Goal: Information Seeking & Learning: Learn about a topic

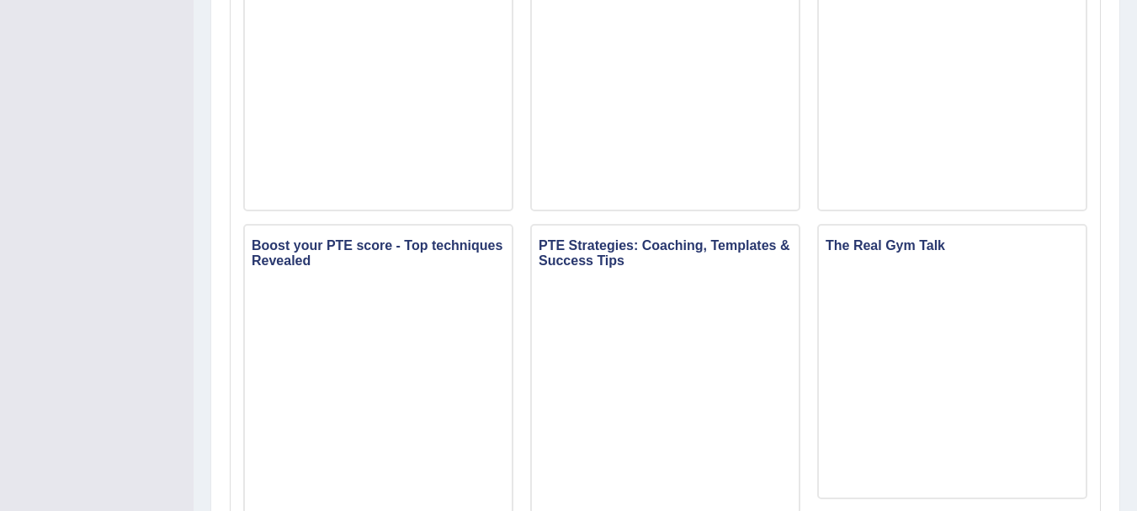
scroll to position [870, 0]
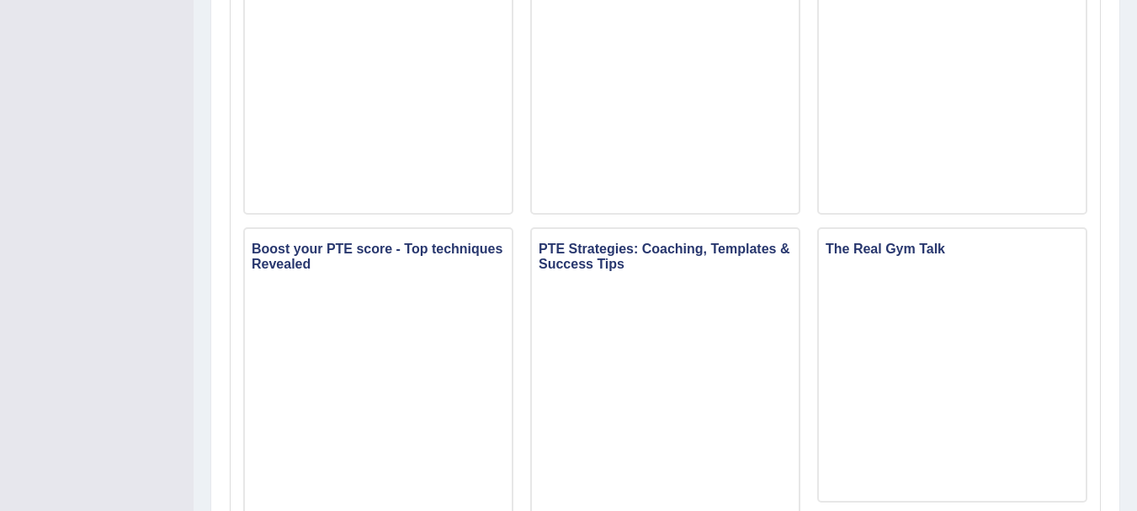
drag, startPoint x: 1140, startPoint y: 233, endPoint x: 1130, endPoint y: 55, distance: 178.7
click at [1130, 55] on div "Home Strategy Videos and Podcasts Strategy Videos and Podcasts Strategy Videos …" at bounding box center [665, 130] width 943 height 2001
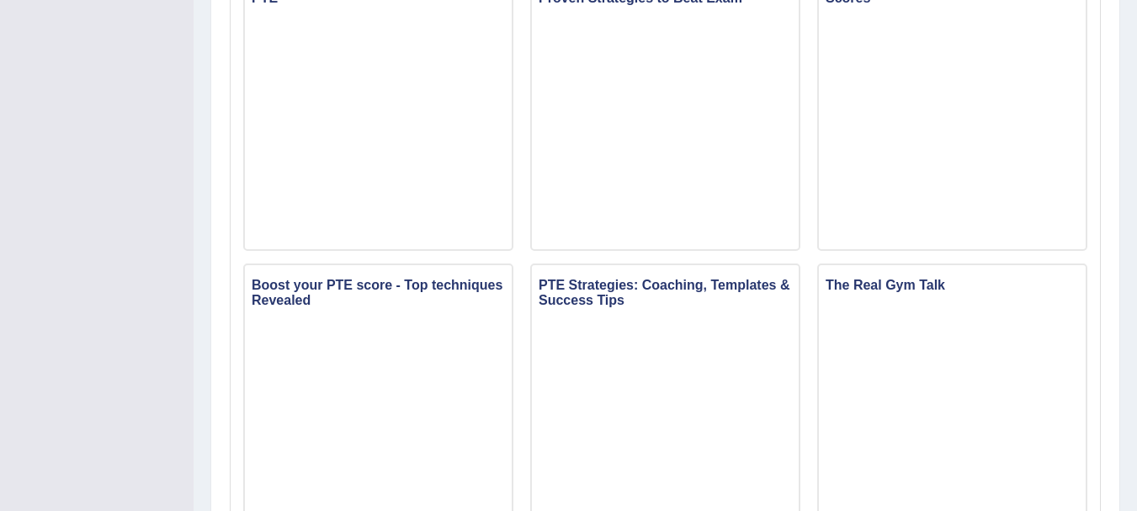
scroll to position [831, 0]
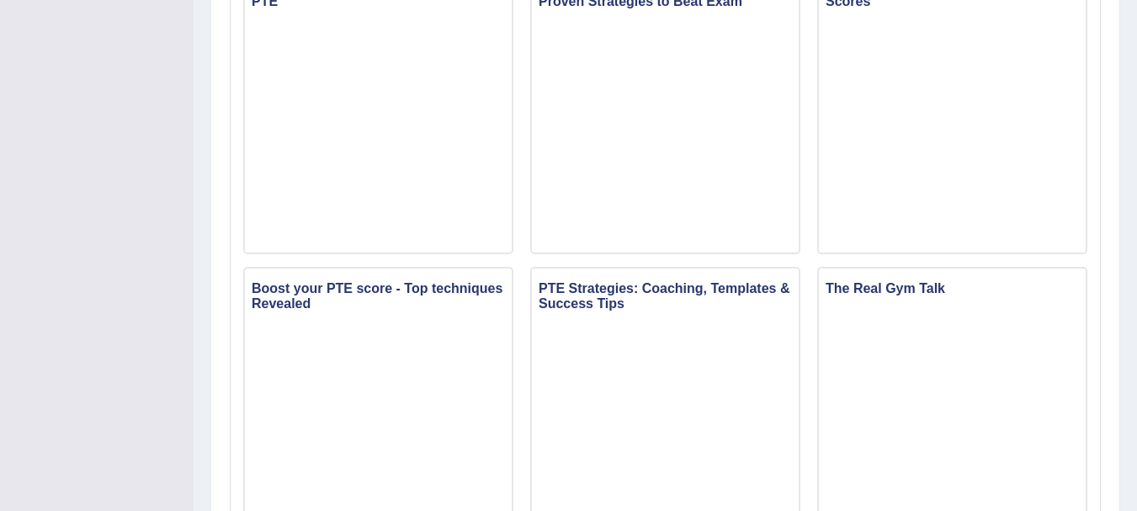
drag, startPoint x: 1149, startPoint y: 215, endPoint x: 818, endPoint y: 263, distance: 334.0
click at [818, 263] on div "Why Students fail in IELTS Why Students Panic in PTE & IELTS Exams From Lonelin…" at bounding box center [665, 260] width 861 height 1740
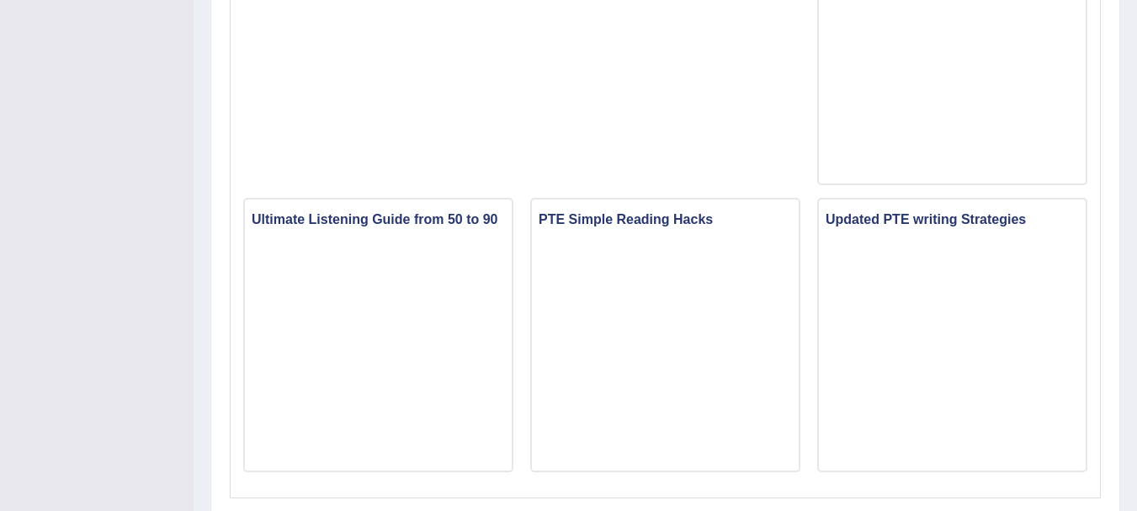
scroll to position [1468, 0]
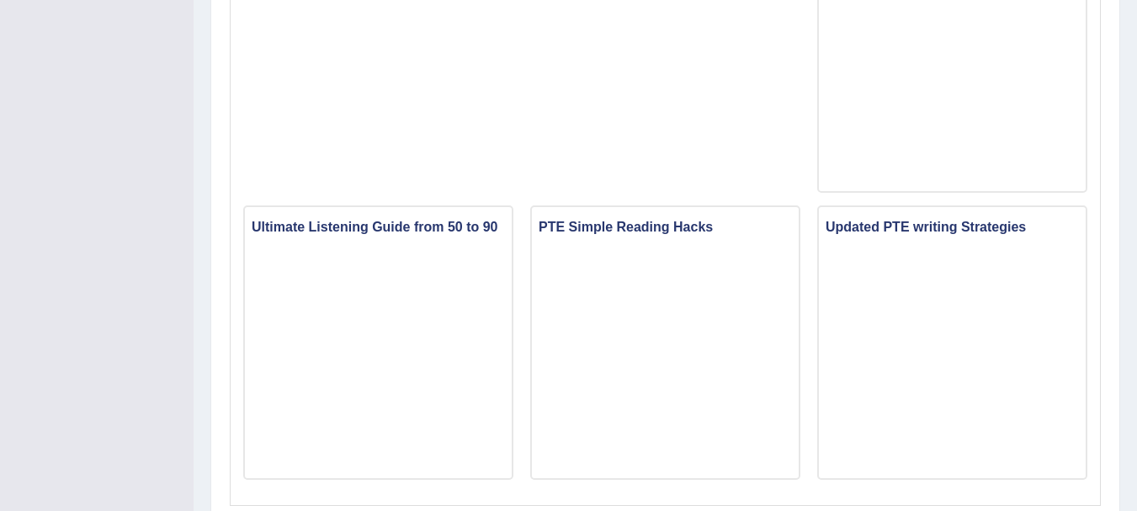
drag, startPoint x: 1144, startPoint y: 292, endPoint x: 770, endPoint y: 116, distance: 412.9
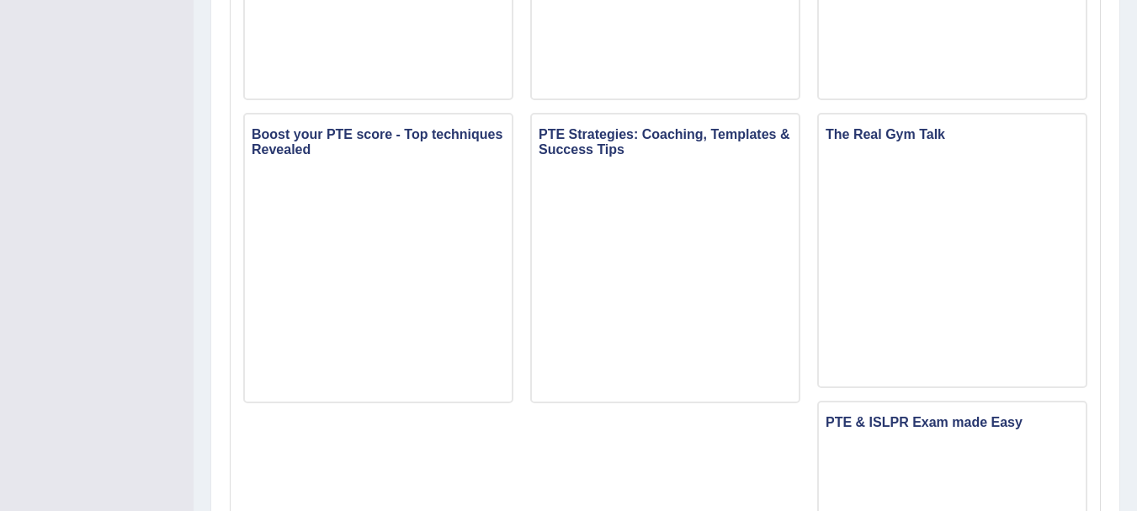
scroll to position [967, 0]
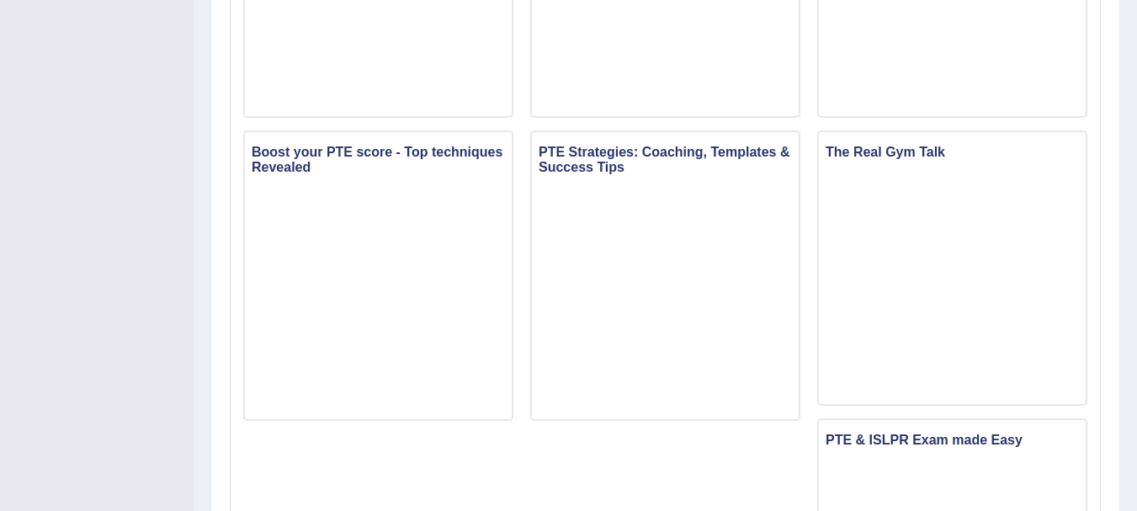
drag, startPoint x: 1140, startPoint y: 367, endPoint x: 661, endPoint y: 469, distance: 490.3
click at [661, 469] on div "Why Students fail in IELTS Why Students Panic in PTE & IELTS Exams From Lonelin…" at bounding box center [665, 124] width 861 height 1740
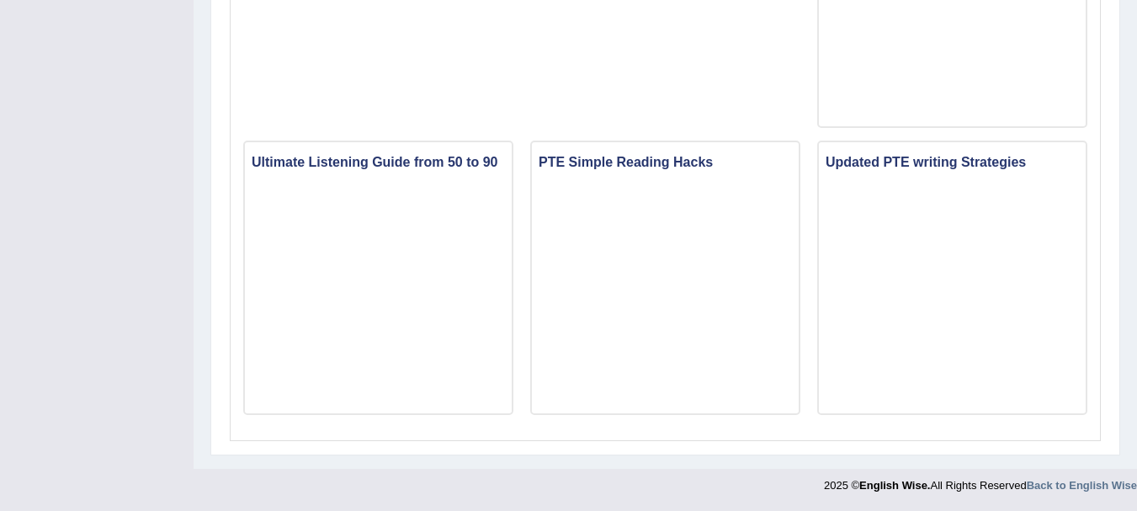
scroll to position [0, 0]
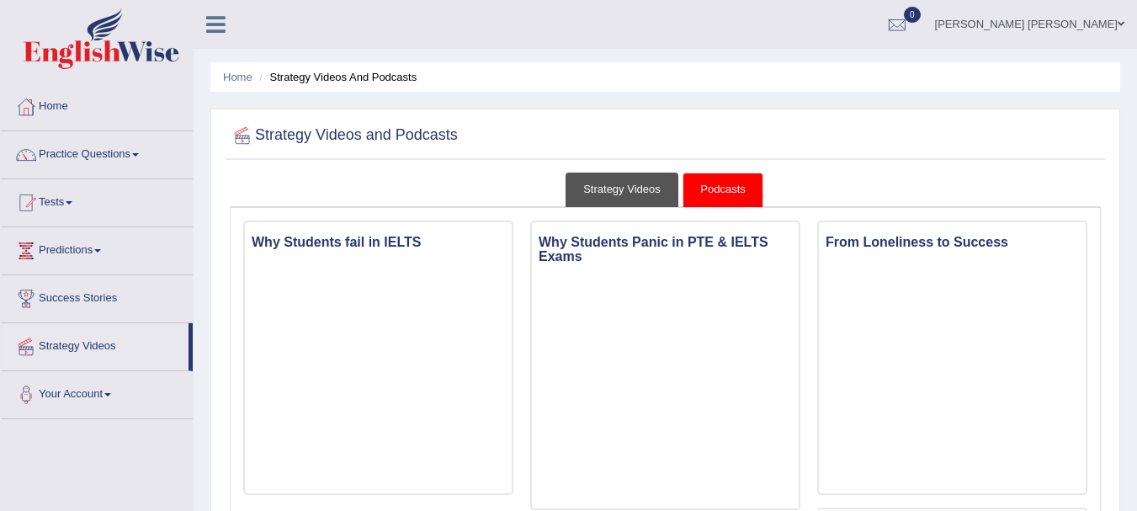
click at [641, 188] on link "Strategy Videos" at bounding box center [621, 190] width 113 height 35
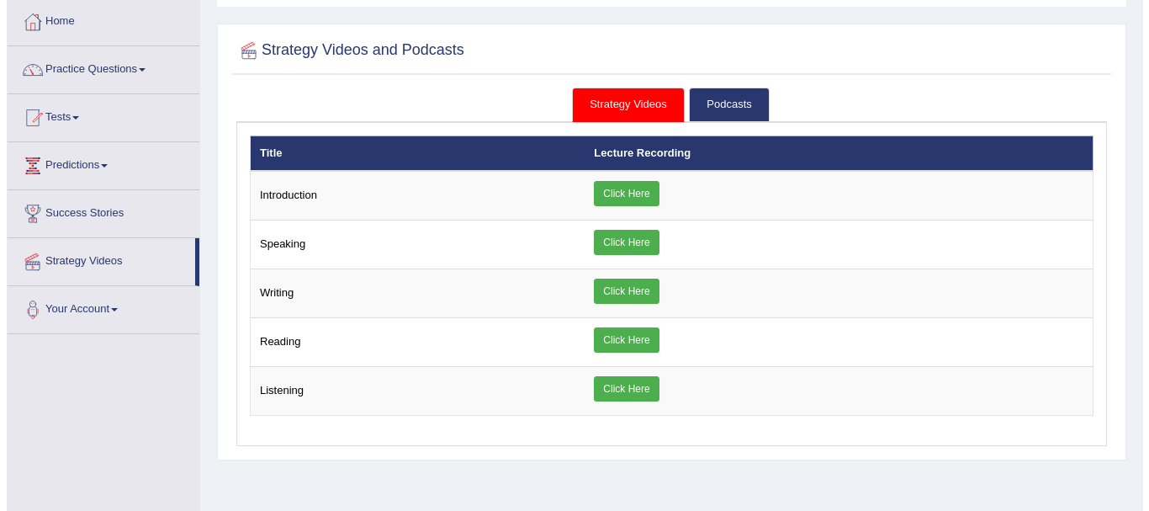
scroll to position [88, 0]
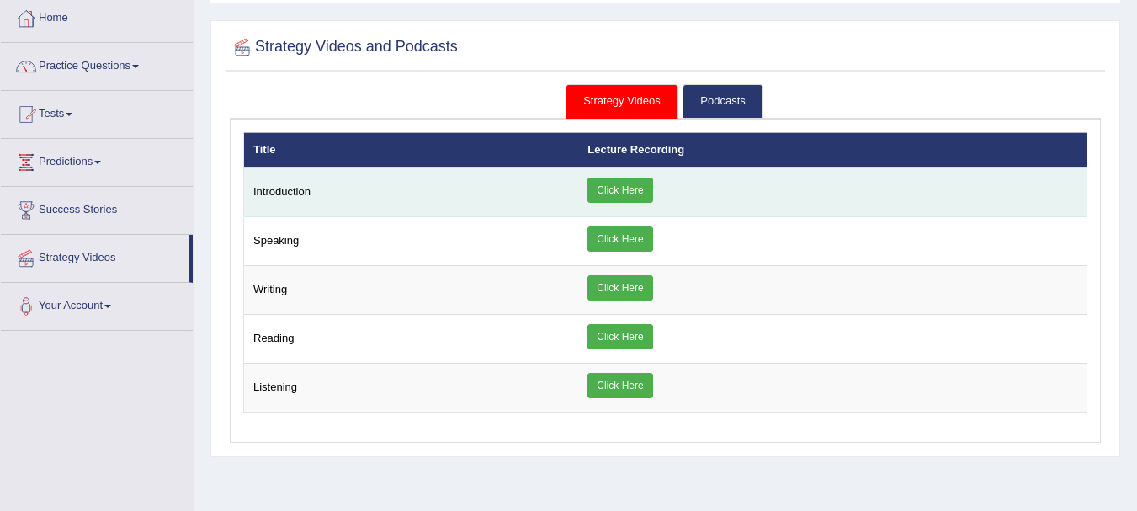
click at [608, 195] on link "Click Here" at bounding box center [619, 190] width 65 height 25
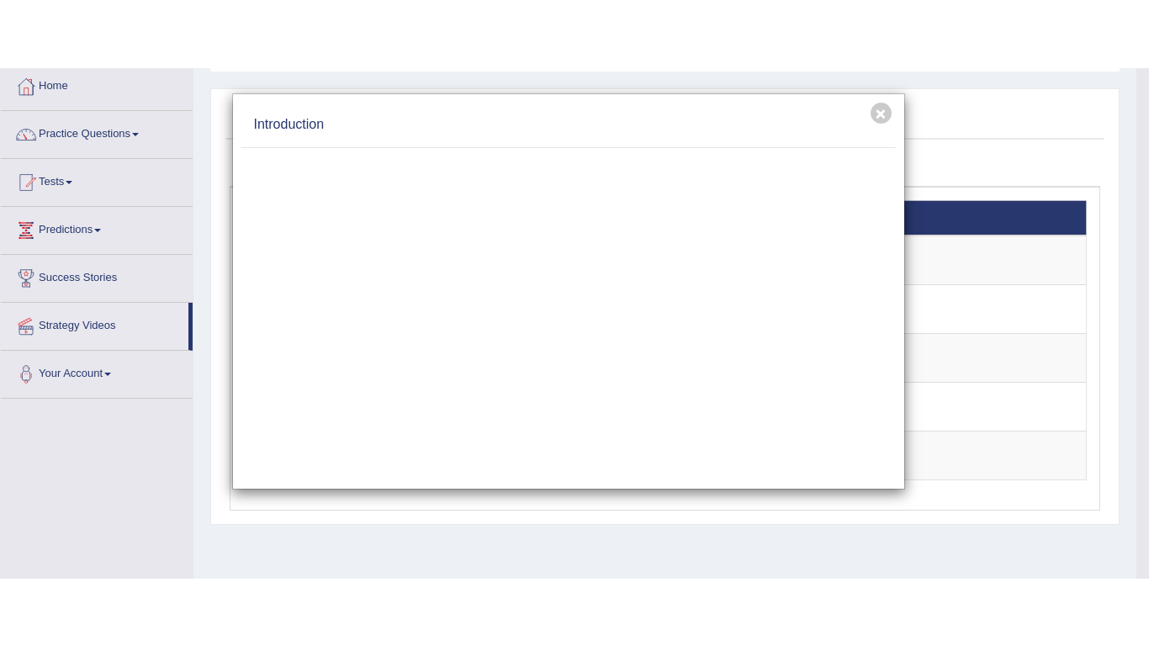
scroll to position [0, 0]
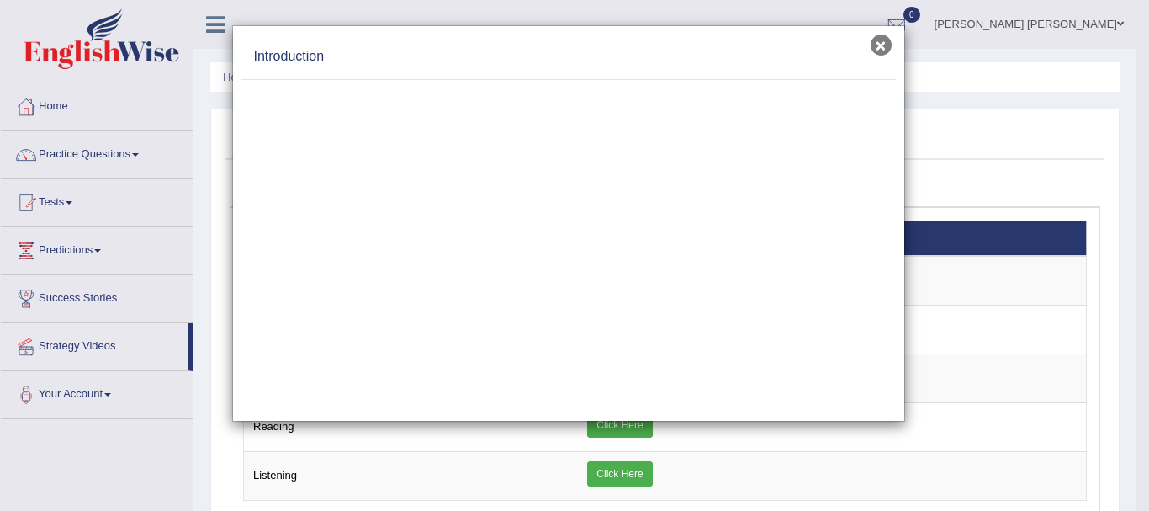
click at [877, 47] on button "×" at bounding box center [881, 45] width 21 height 21
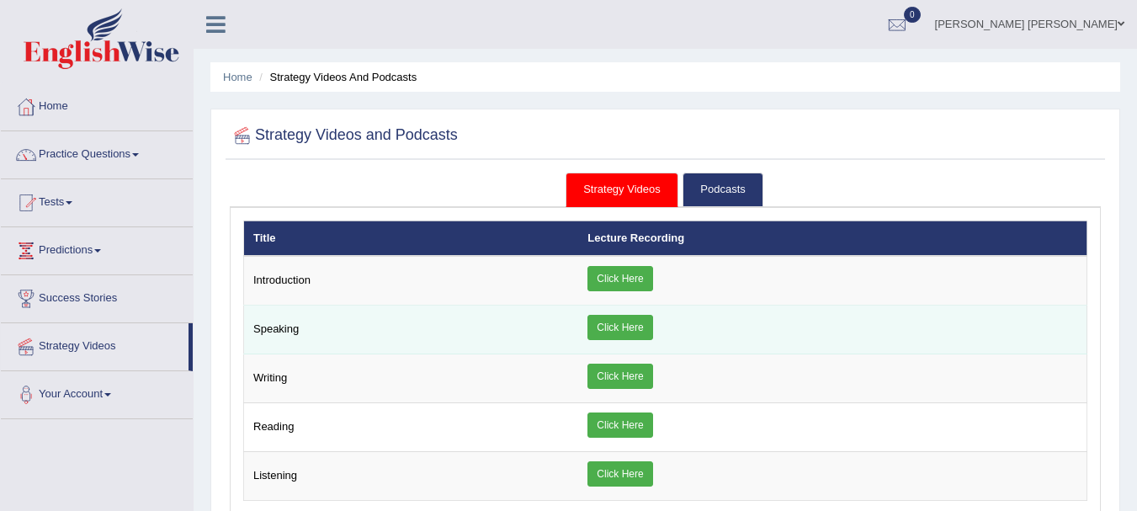
click at [641, 332] on link "Click Here" at bounding box center [619, 327] width 65 height 25
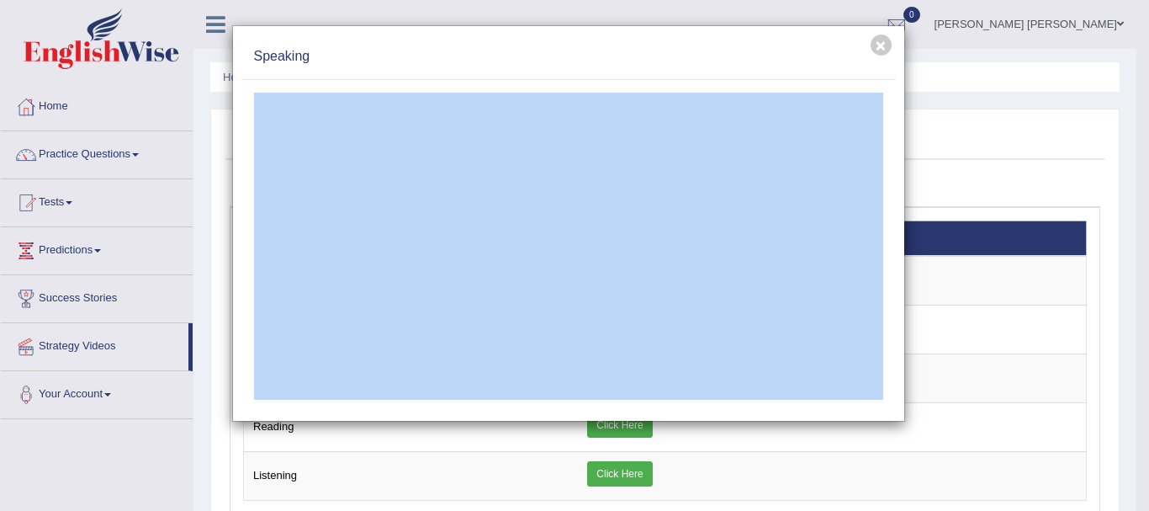
click at [749, 427] on div "× Speaking" at bounding box center [574, 255] width 1149 height 511
